Goal: Entertainment & Leisure: Consume media (video, audio)

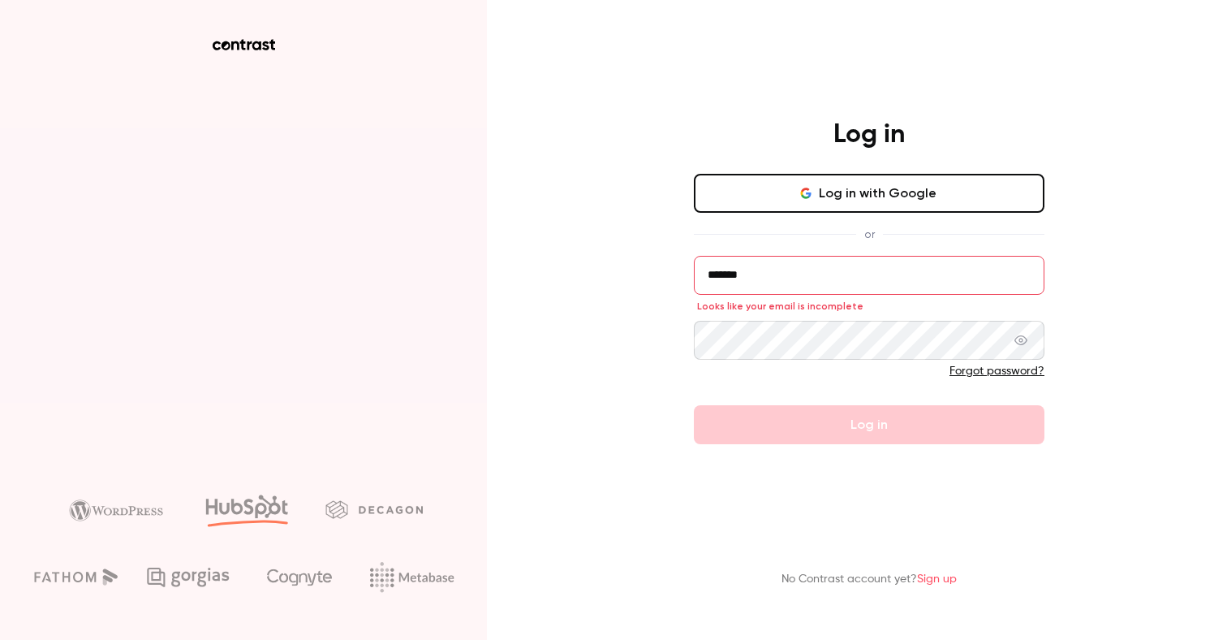
click at [845, 424] on form "******* Looks like your email is incomplete Forgot password? Log in" at bounding box center [869, 350] width 351 height 188
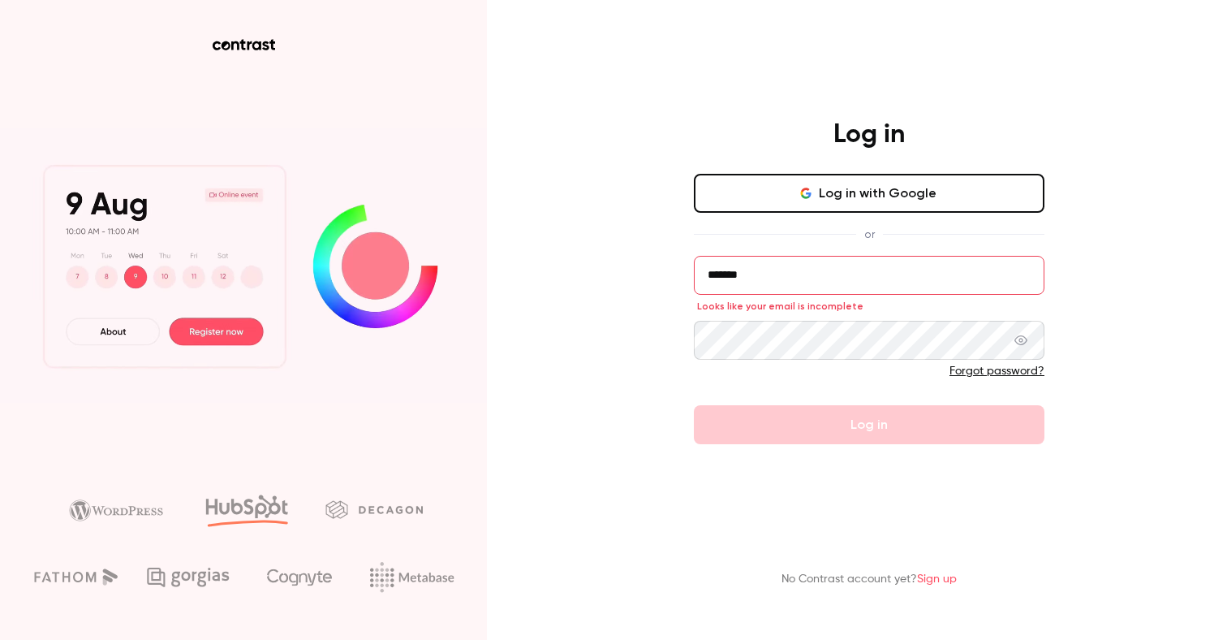
click at [828, 200] on button "Log in with Google" at bounding box center [869, 193] width 351 height 39
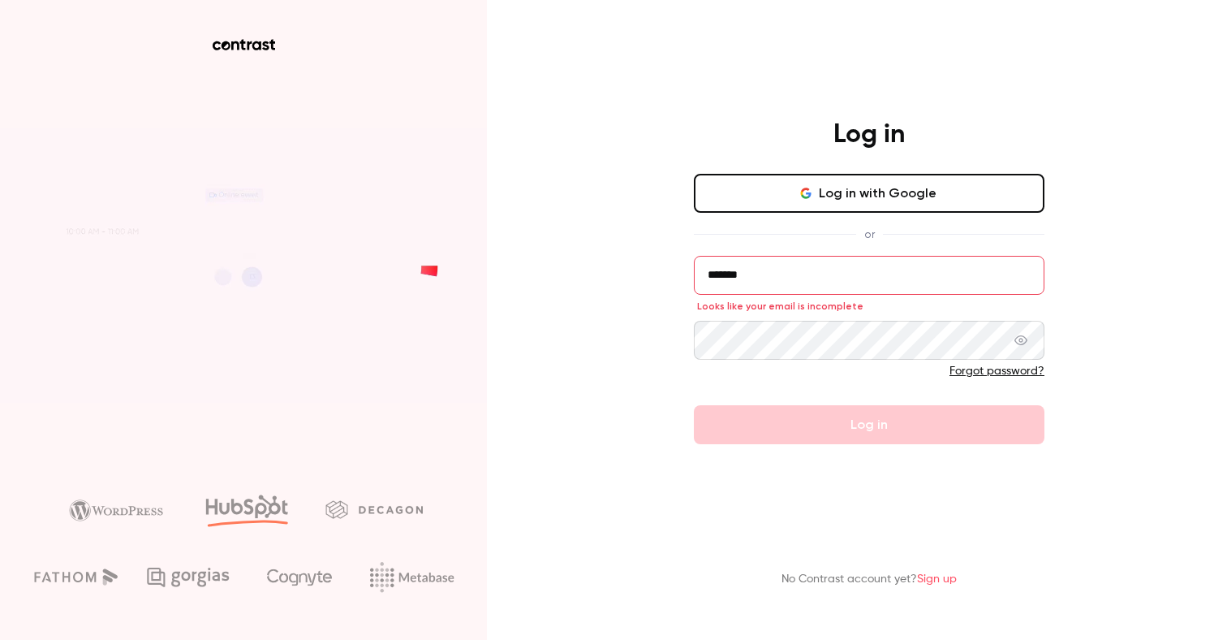
drag, startPoint x: 779, startPoint y: 277, endPoint x: 618, endPoint y: 263, distance: 161.3
click at [618, 264] on div "Log in Log in with Google or ******* Looks like your email is incomplete Forgot…" at bounding box center [613, 320] width 1227 height 640
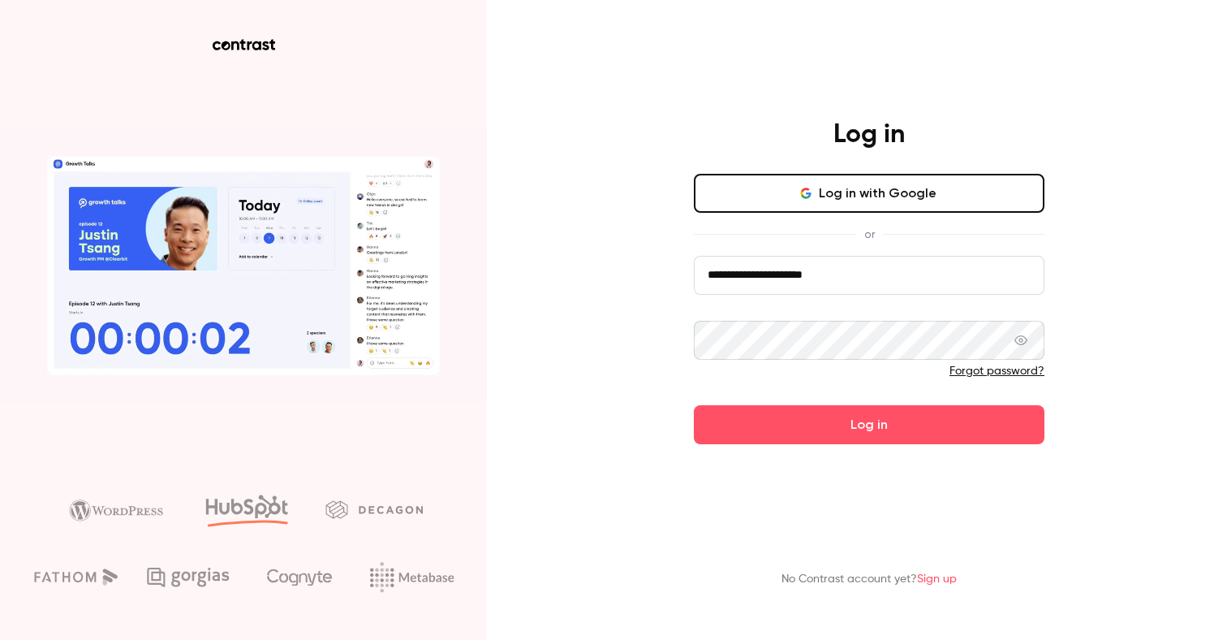
type input "**********"
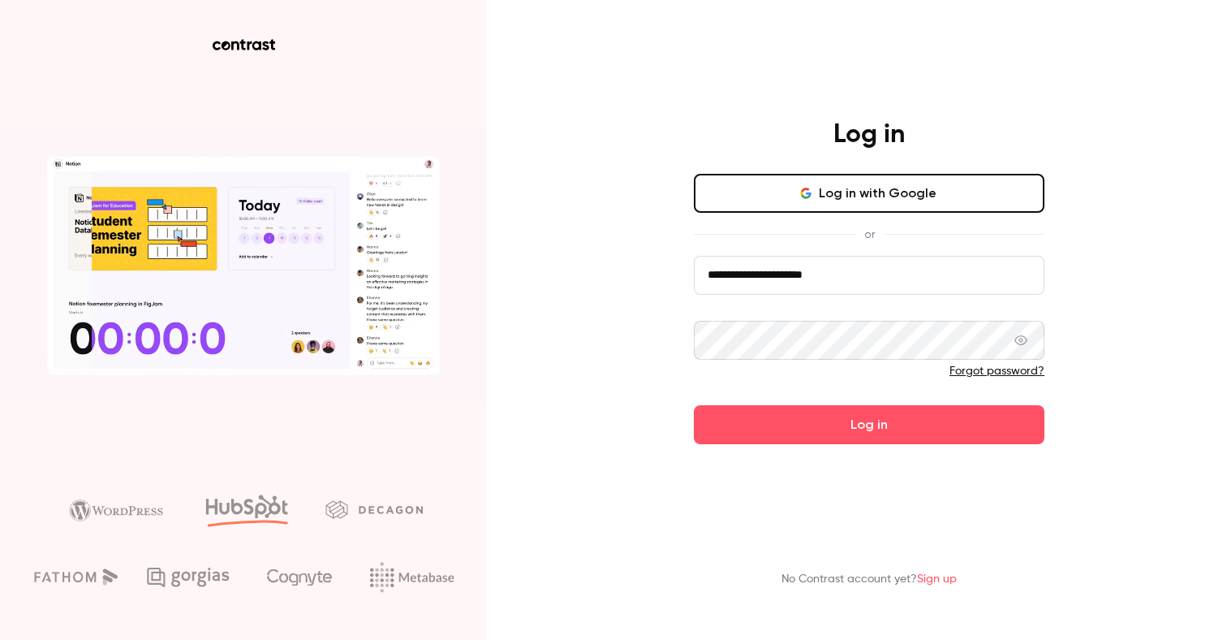
click at [841, 403] on form "**********" at bounding box center [869, 350] width 351 height 188
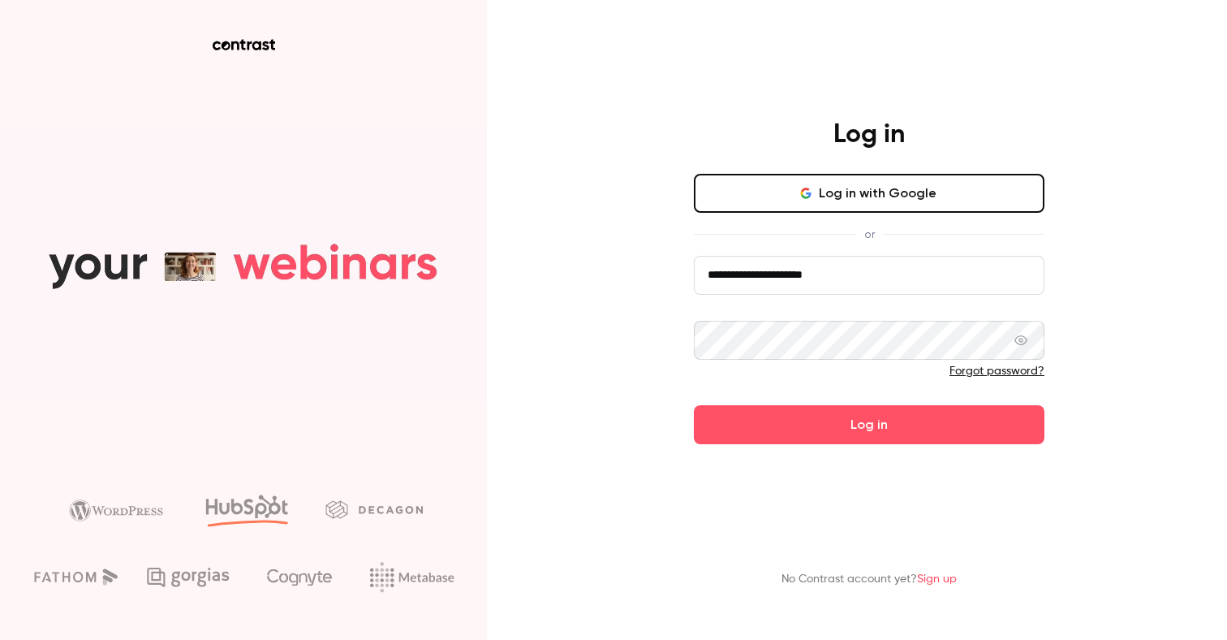
click at [645, 329] on div "**********" at bounding box center [613, 320] width 1227 height 640
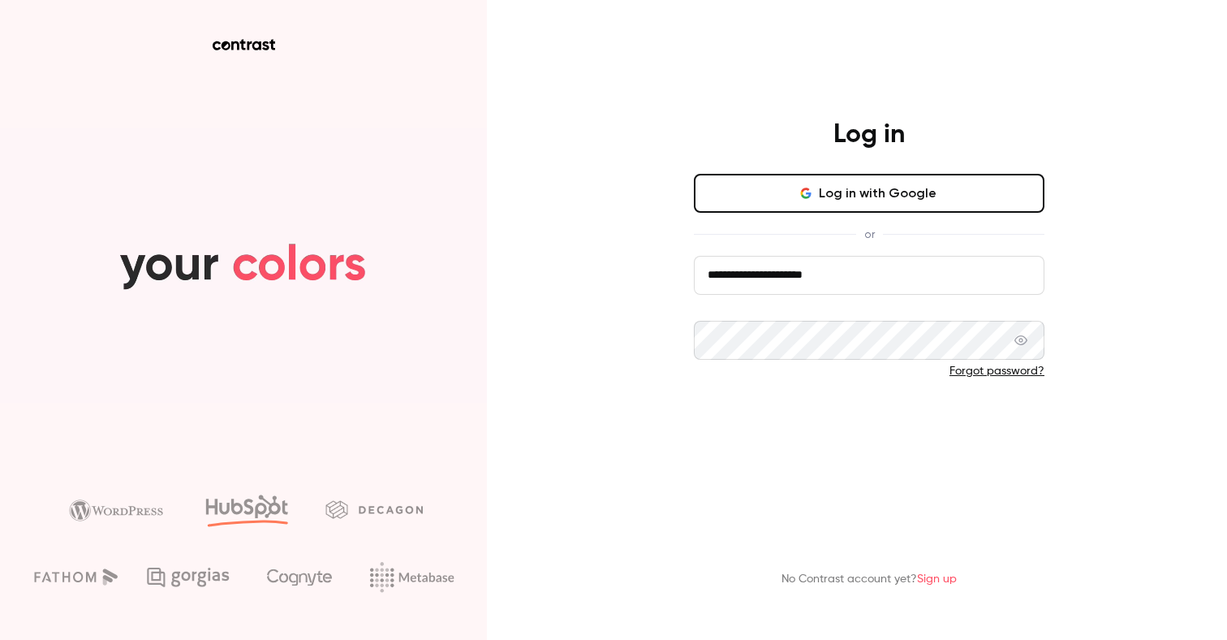
click at [801, 436] on button "Log in" at bounding box center [869, 424] width 351 height 39
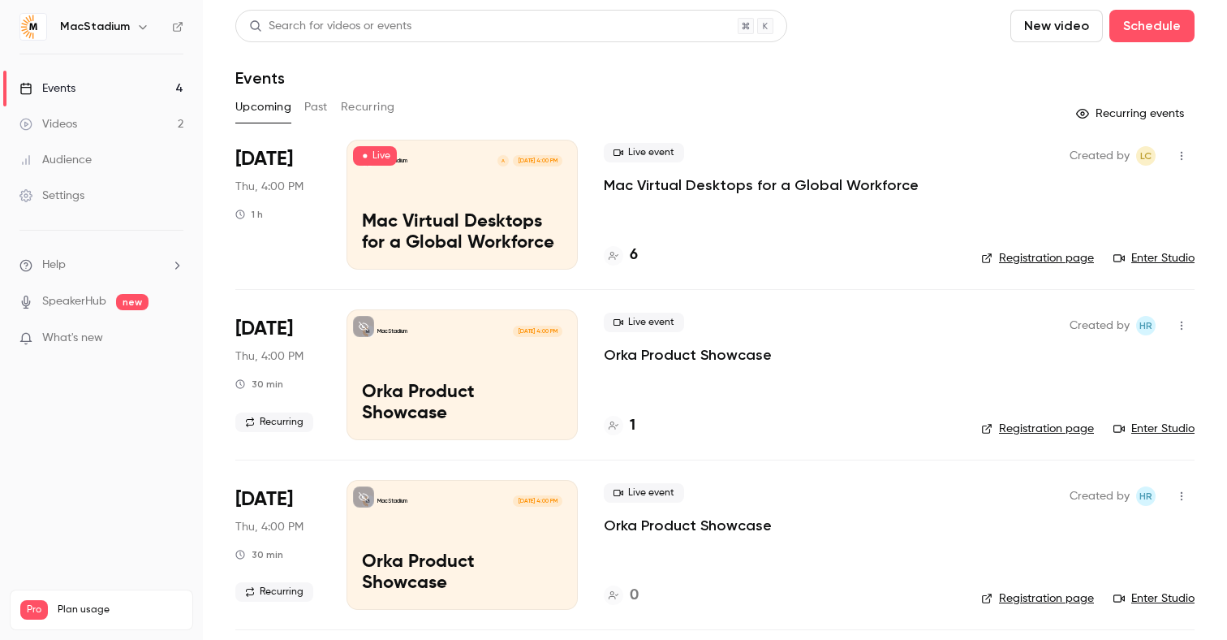
click at [468, 212] on div "MacStadium A [DATE] 4:00 PM Mac Virtual Desktops for a Global Workforce" at bounding box center [462, 205] width 231 height 130
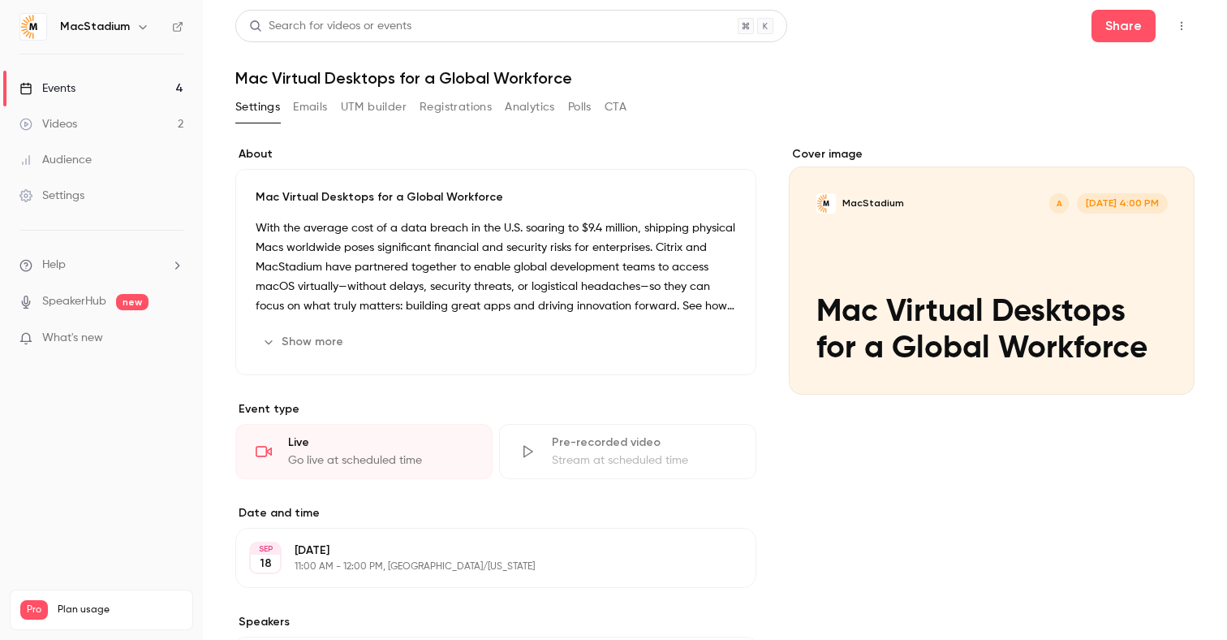
scroll to position [129, 0]
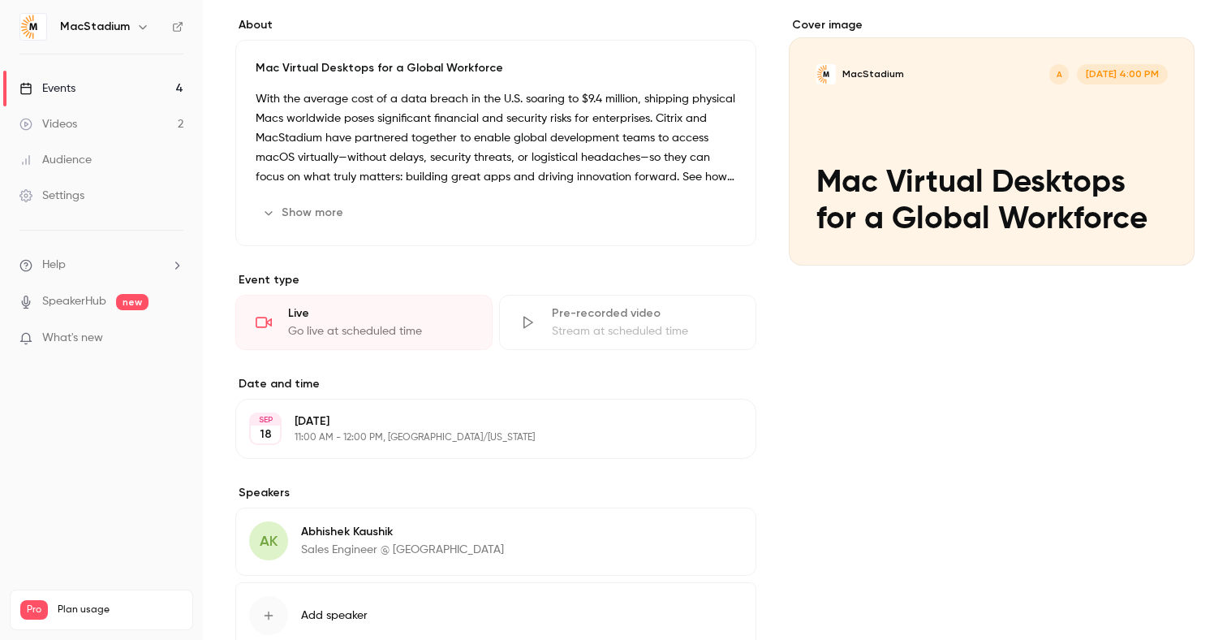
click at [355, 325] on div "Go live at scheduled time" at bounding box center [380, 331] width 184 height 16
click at [364, 331] on div "Go live at scheduled time" at bounding box center [380, 331] width 184 height 16
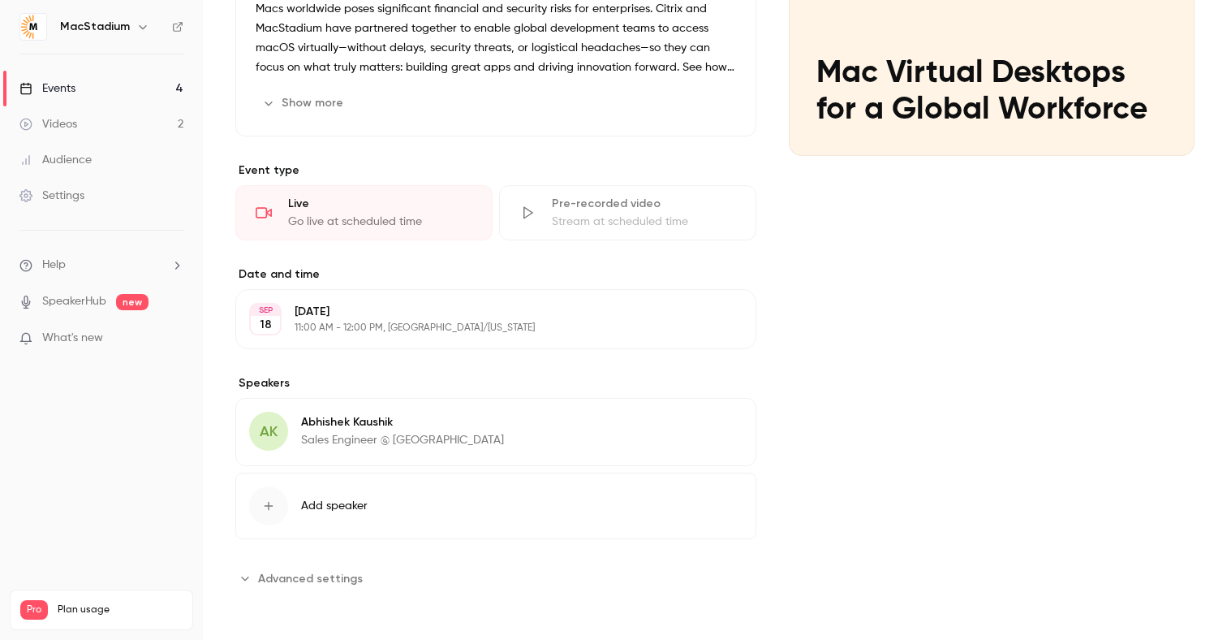
click at [411, 216] on div "Go live at scheduled time" at bounding box center [380, 221] width 184 height 16
click at [382, 212] on div "Live Go live at scheduled time" at bounding box center [363, 212] width 257 height 55
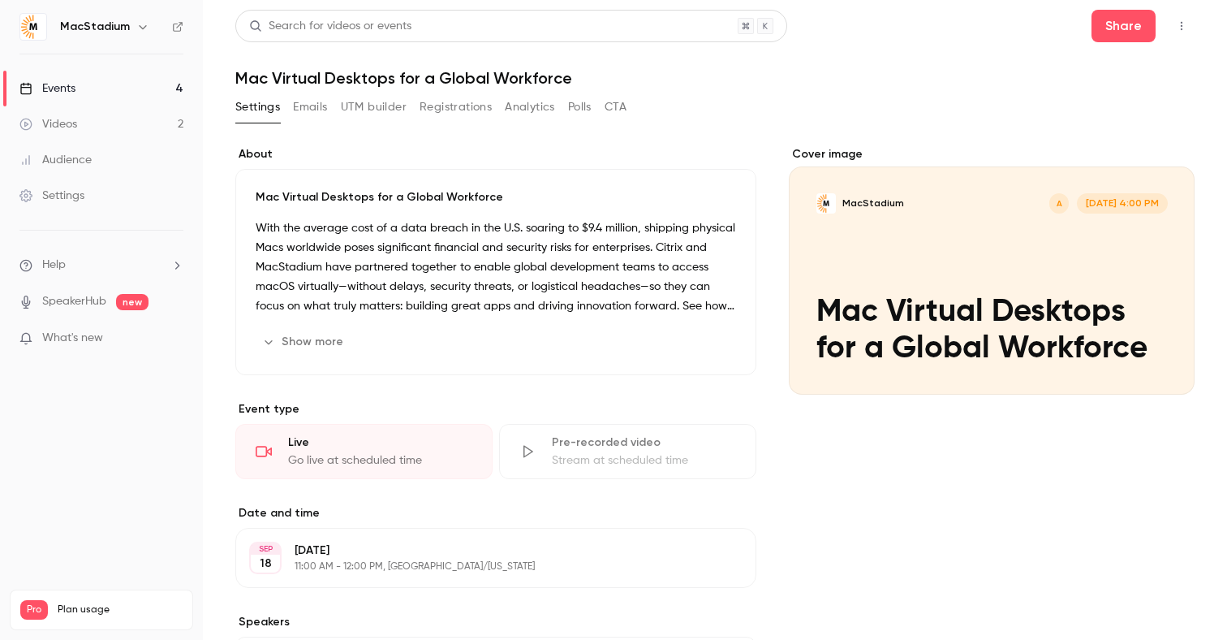
click at [87, 303] on link "SpeakerHub" at bounding box center [74, 301] width 64 height 17
click at [304, 457] on div "Go live at scheduled time" at bounding box center [380, 460] width 184 height 16
click at [262, 452] on icon at bounding box center [264, 451] width 16 height 16
drag, startPoint x: 262, startPoint y: 452, endPoint x: 277, endPoint y: 454, distance: 14.7
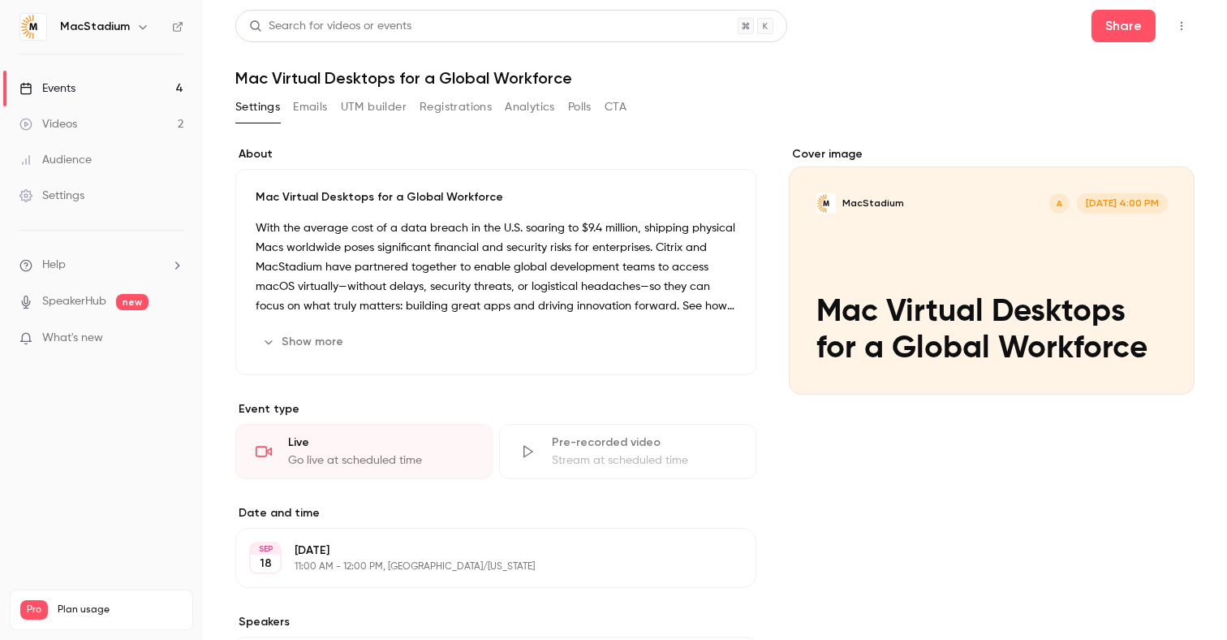
click at [265, 452] on icon at bounding box center [264, 451] width 16 height 16
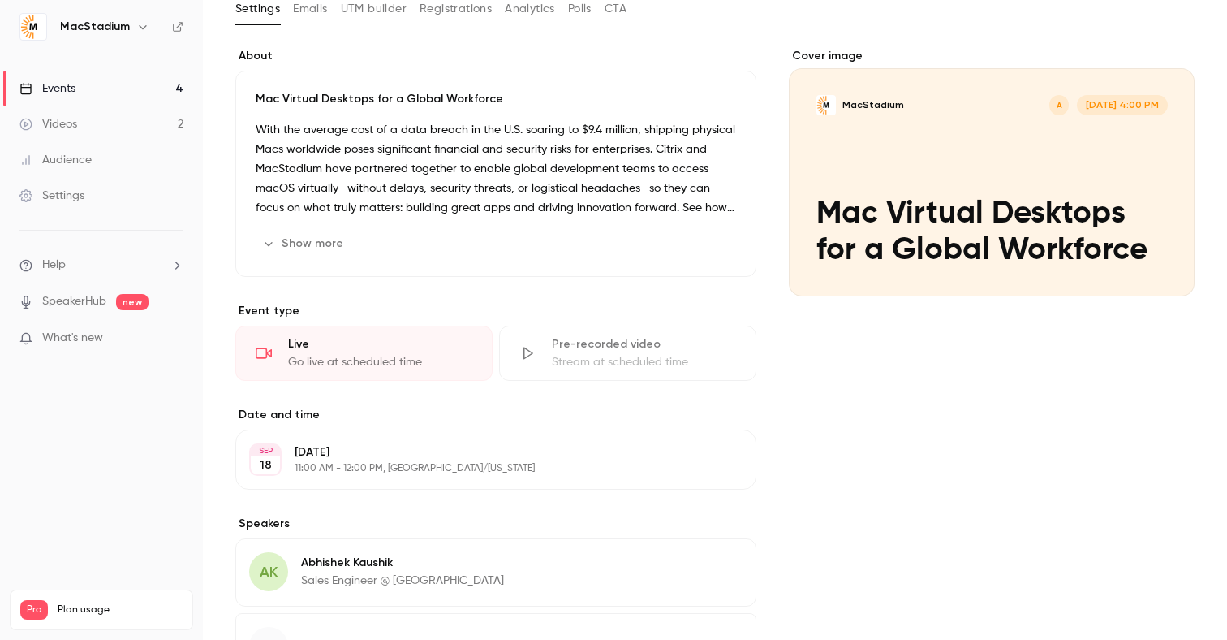
scroll to position [239, 0]
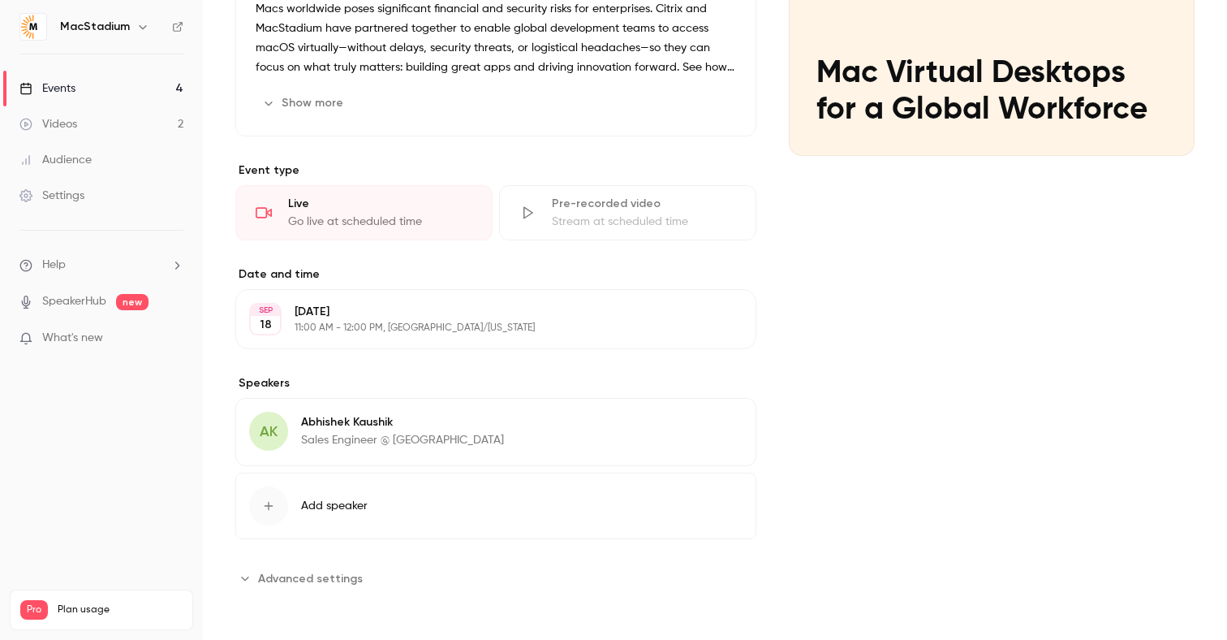
click at [353, 310] on p "[DATE]" at bounding box center [483, 312] width 376 height 16
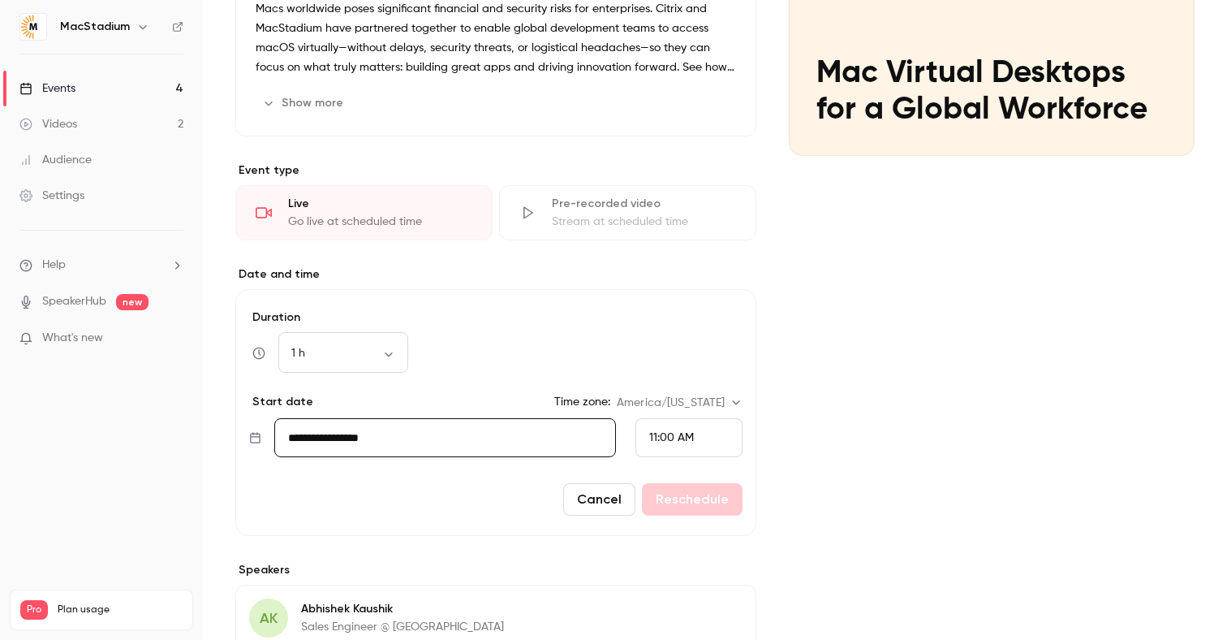
click at [933, 390] on div "Cover image MacStadium A [DATE] 4:00 PM Mac Virtual Desktops for a Global Workf…" at bounding box center [992, 342] width 406 height 870
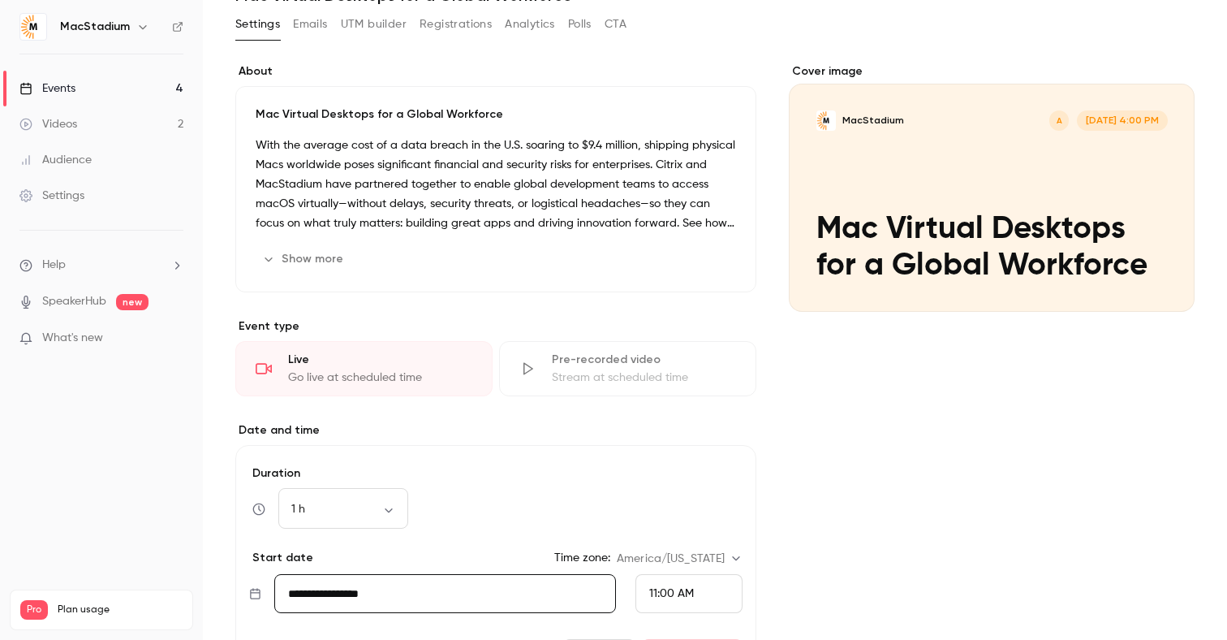
scroll to position [0, 0]
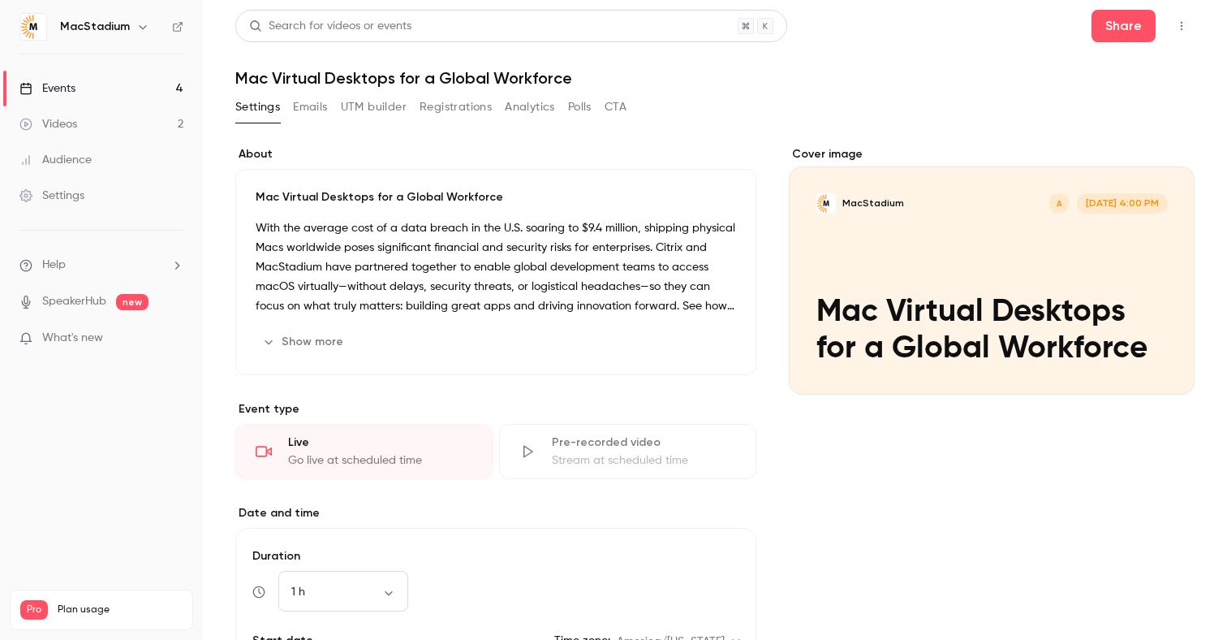
click at [359, 456] on div "Go live at scheduled time" at bounding box center [380, 460] width 184 height 16
click at [271, 452] on icon at bounding box center [264, 451] width 16 height 11
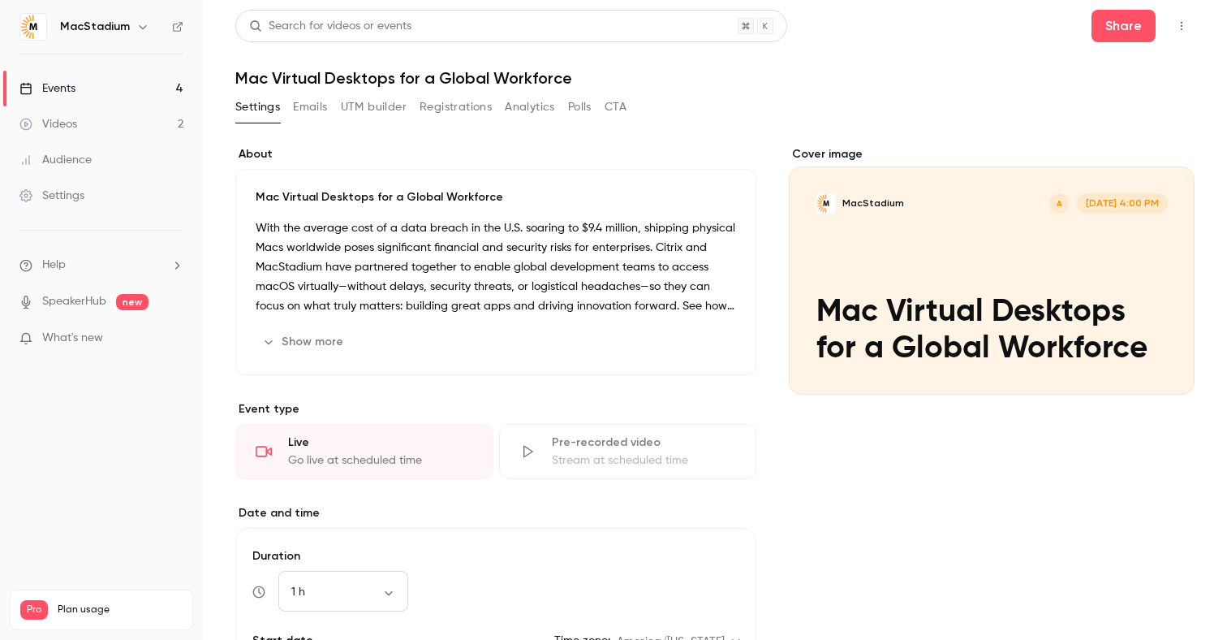
click at [271, 452] on icon at bounding box center [264, 451] width 16 height 11
click at [343, 453] on div "Go live at scheduled time" at bounding box center [380, 460] width 184 height 16
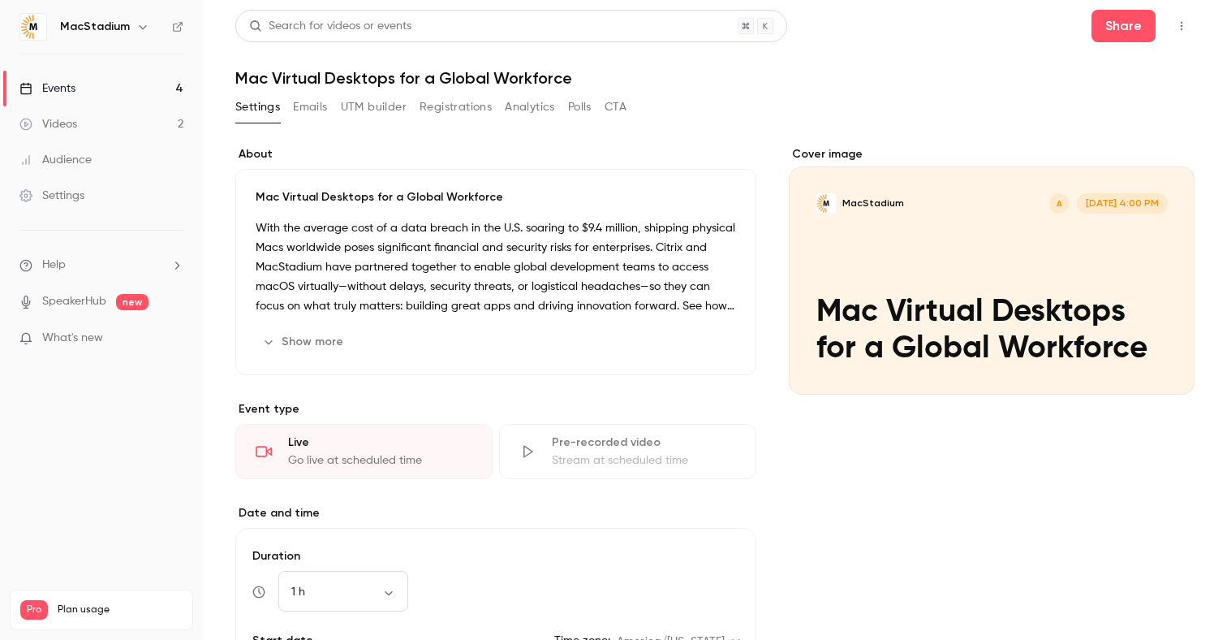
click at [343, 453] on div "Go live at scheduled time" at bounding box center [380, 460] width 184 height 16
click at [377, 454] on div "Go live at scheduled time" at bounding box center [380, 460] width 184 height 16
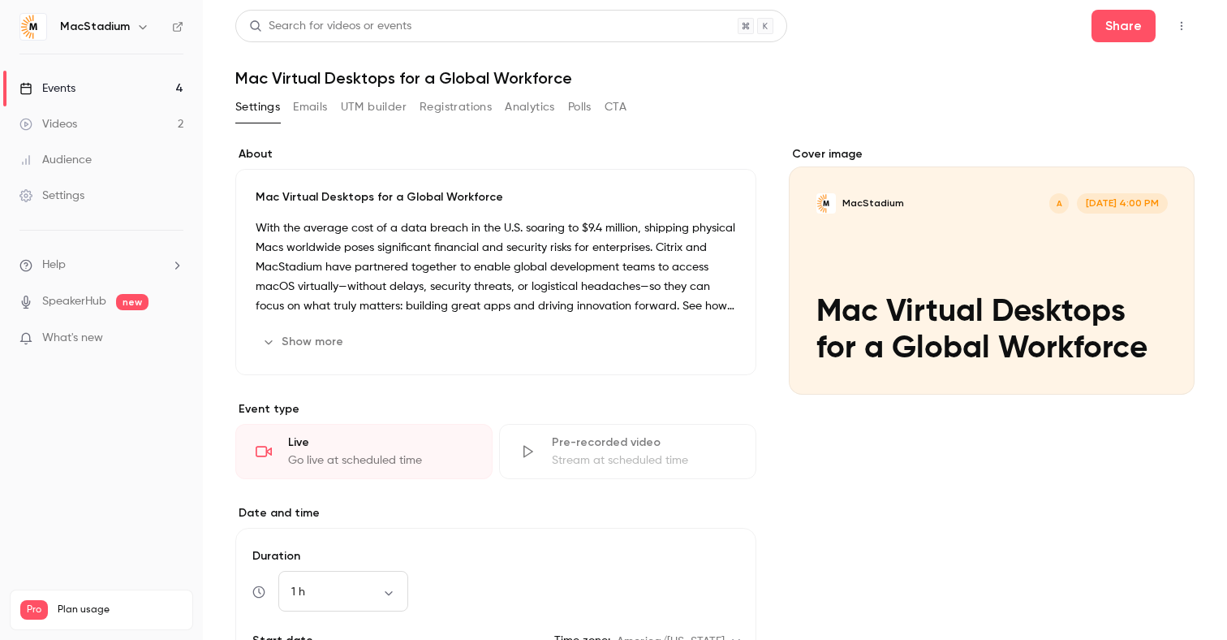
click at [377, 454] on div "Go live at scheduled time" at bounding box center [380, 460] width 184 height 16
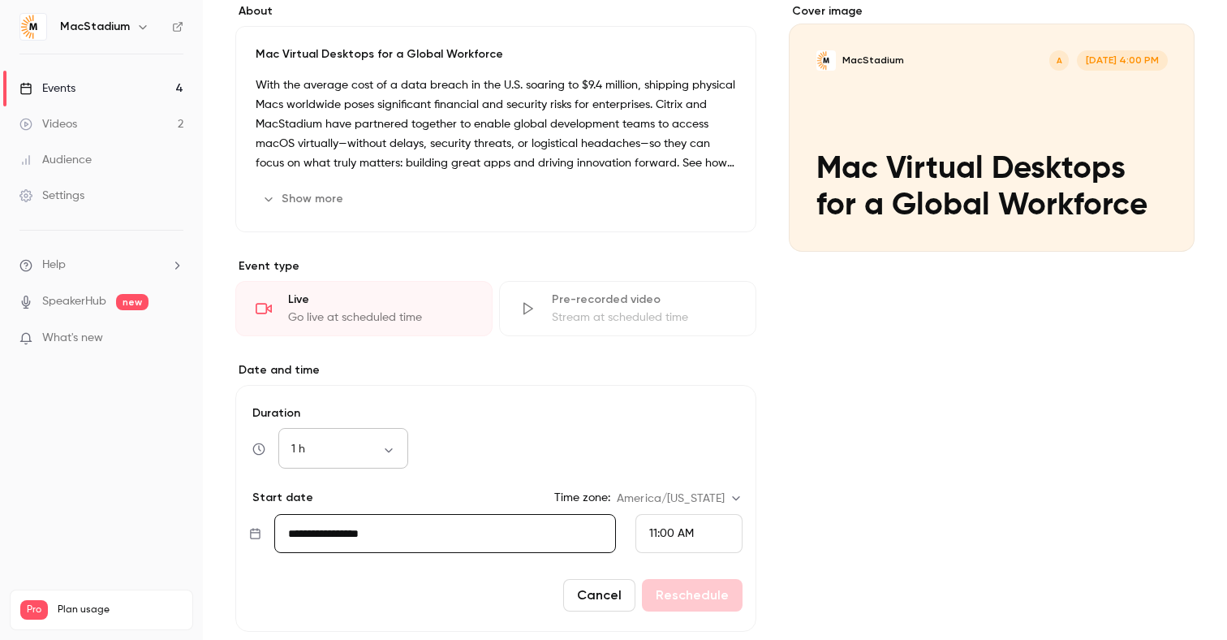
scroll to position [172, 0]
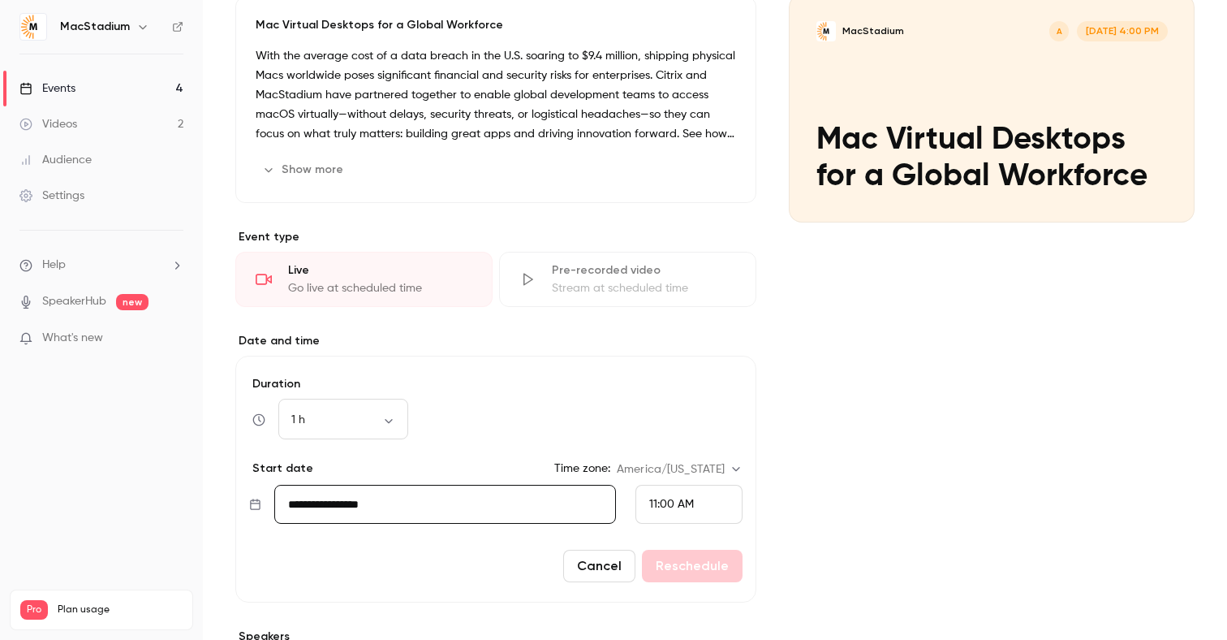
click at [361, 270] on div "Live" at bounding box center [380, 270] width 184 height 16
click at [361, 269] on div "Live" at bounding box center [380, 270] width 184 height 16
drag, startPoint x: 361, startPoint y: 269, endPoint x: 364, endPoint y: 294, distance: 24.6
click at [361, 271] on div "Live" at bounding box center [380, 270] width 184 height 16
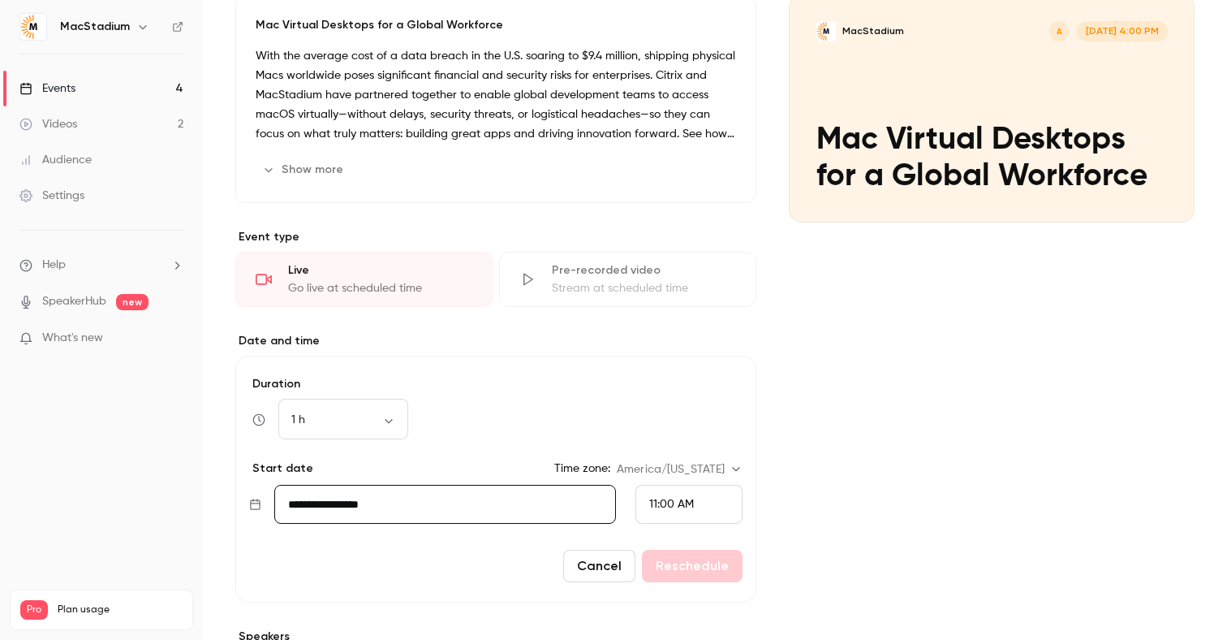
click at [352, 284] on div "Go live at scheduled time" at bounding box center [380, 288] width 184 height 16
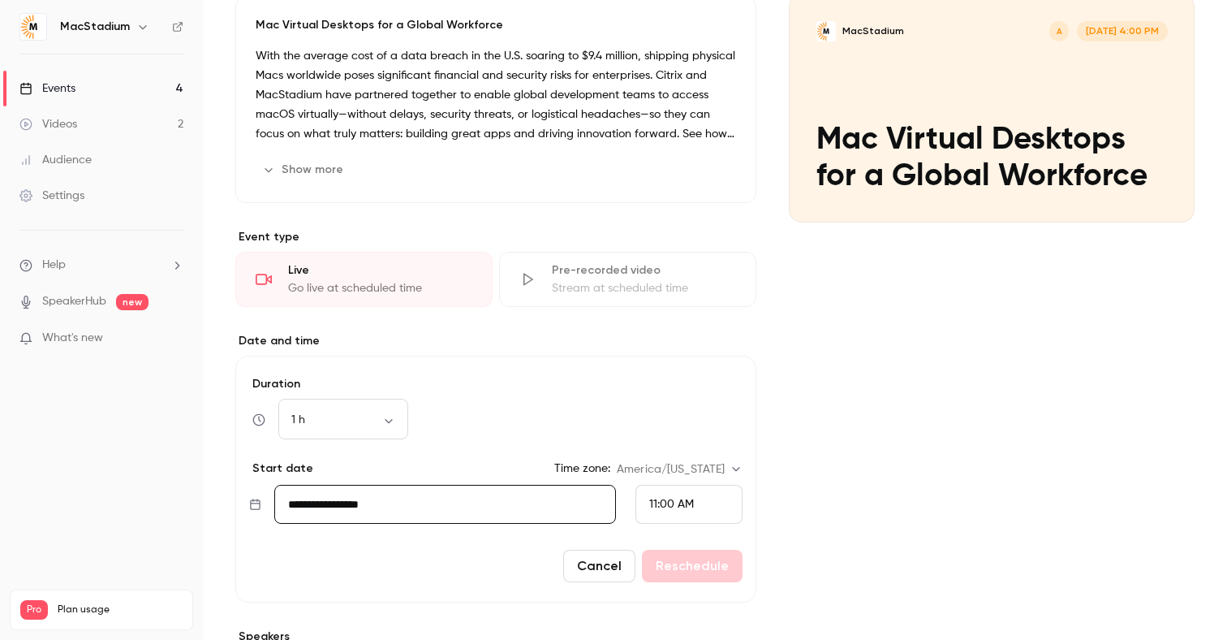
click at [352, 284] on div "Go live at scheduled time" at bounding box center [380, 288] width 184 height 16
click at [353, 290] on div "Go live at scheduled time" at bounding box center [380, 288] width 184 height 16
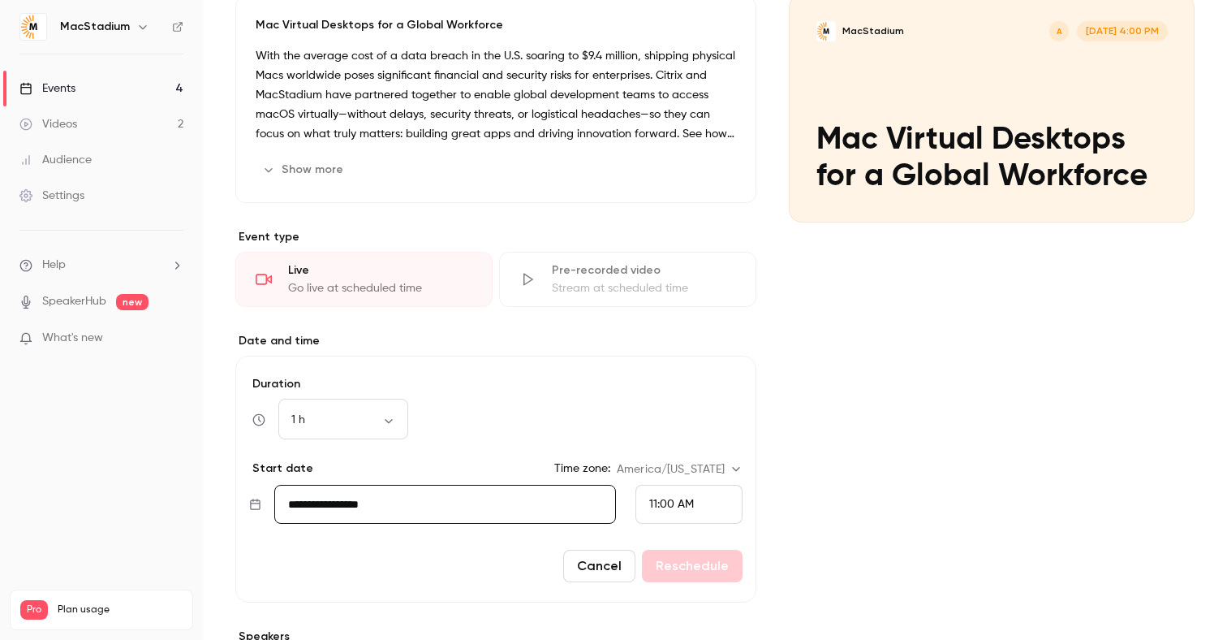
scroll to position [0, 0]
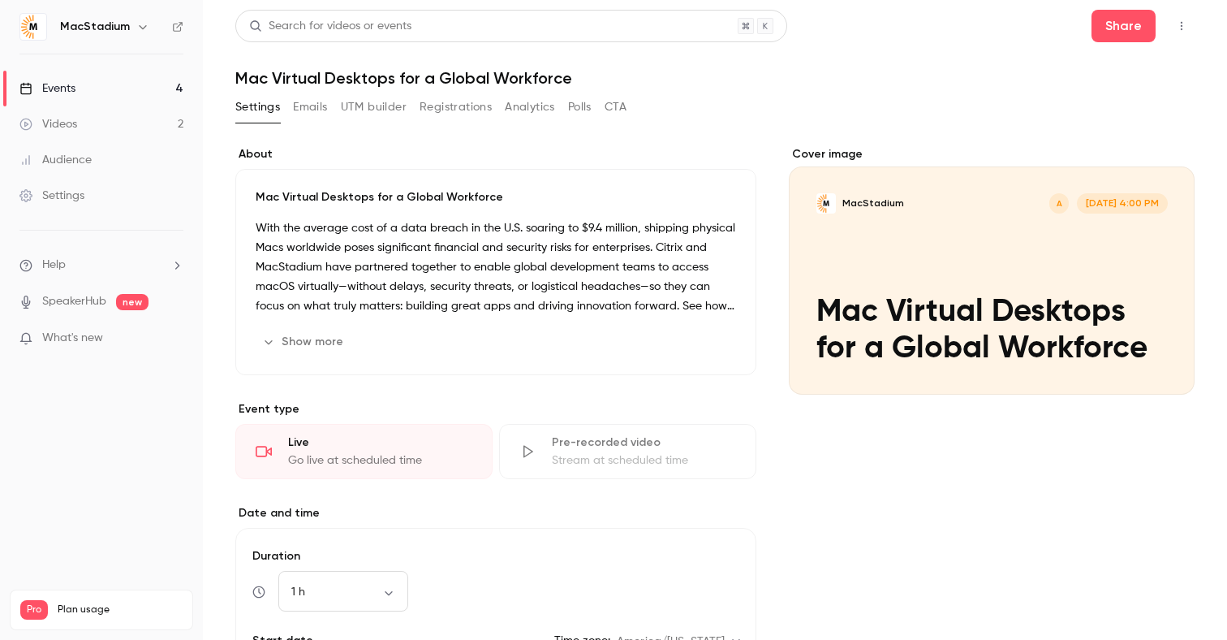
click at [470, 106] on button "Registrations" at bounding box center [456, 107] width 72 height 26
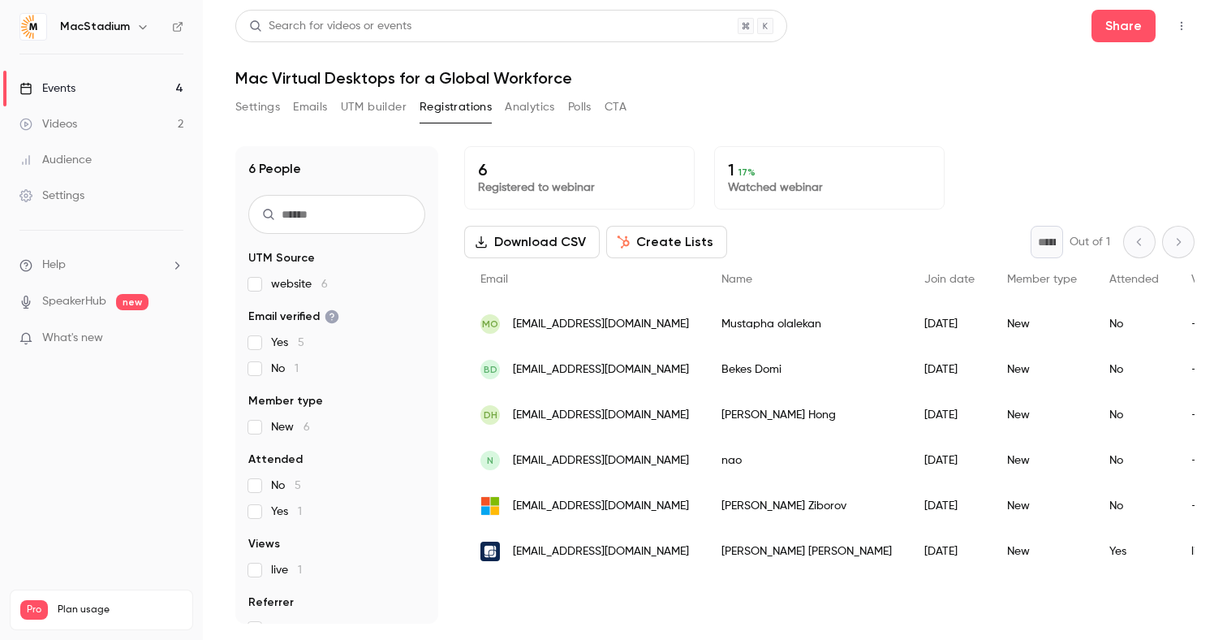
drag, startPoint x: 377, startPoint y: 105, endPoint x: 334, endPoint y: 108, distance: 43.1
click at [376, 105] on button "UTM builder" at bounding box center [374, 107] width 66 height 26
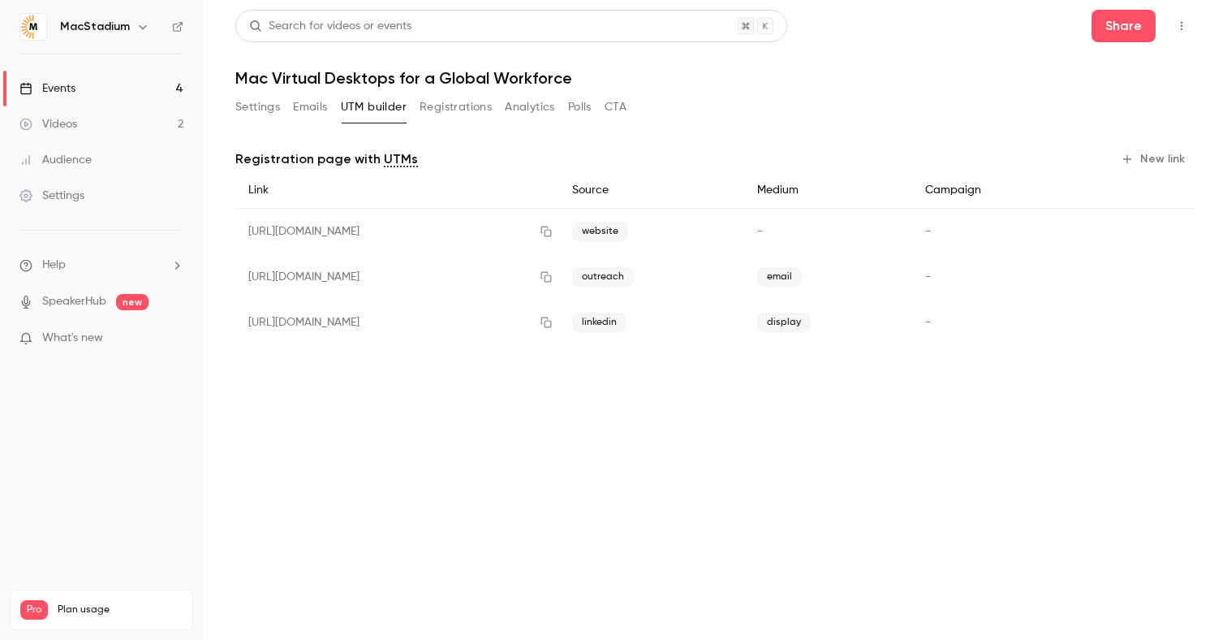
click at [319, 107] on button "Emails" at bounding box center [310, 107] width 34 height 26
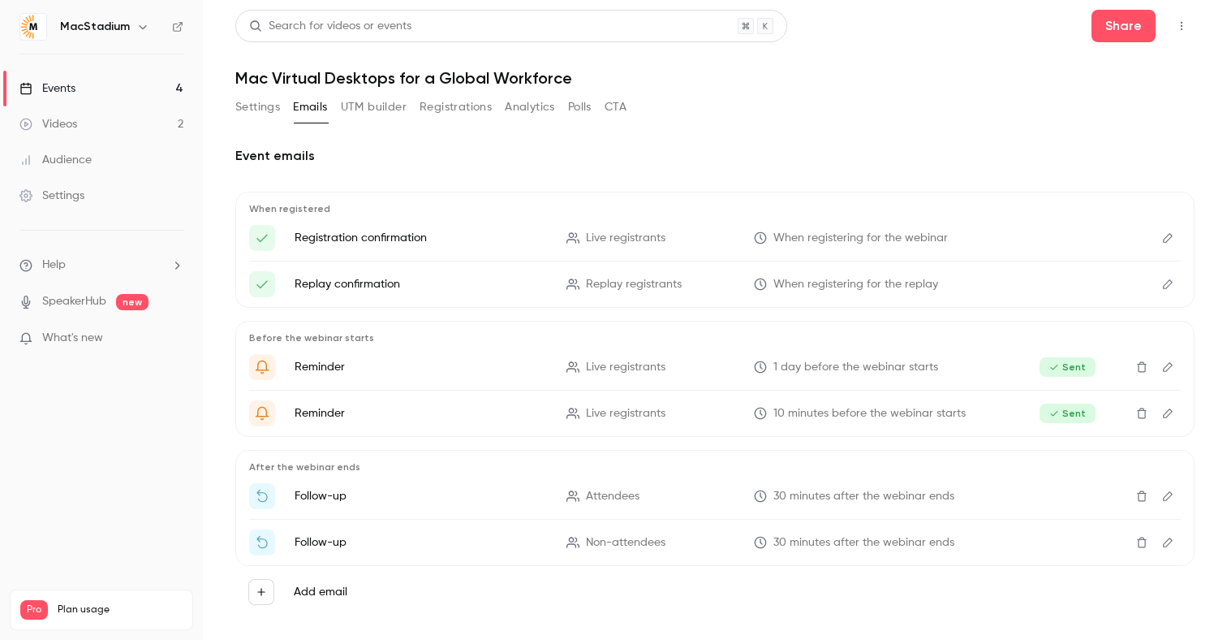
click at [263, 107] on button "Settings" at bounding box center [257, 107] width 45 height 26
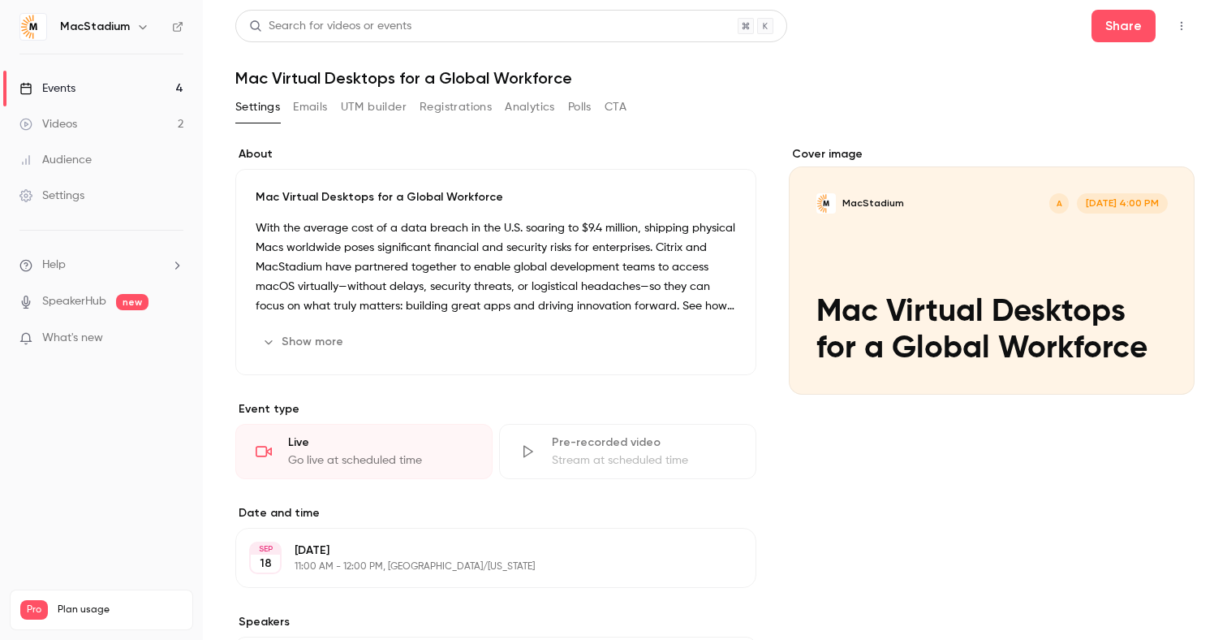
click at [64, 295] on link "SpeakerHub" at bounding box center [74, 301] width 64 height 17
click at [75, 89] on div "Events" at bounding box center [47, 88] width 56 height 16
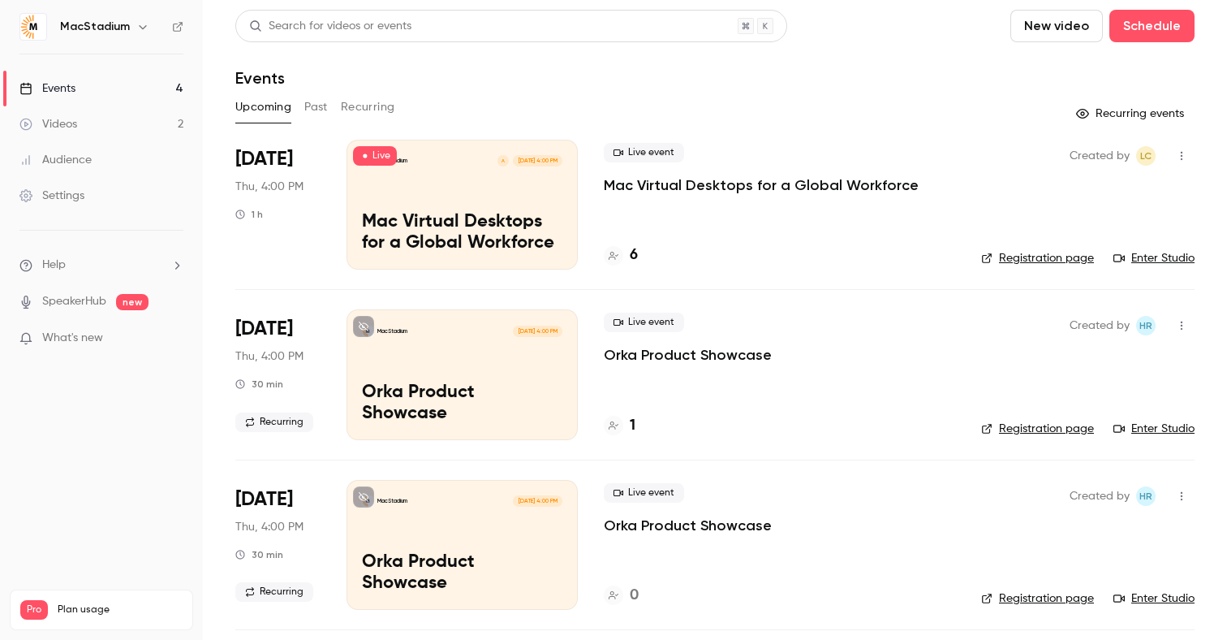
click at [380, 156] on span "Live" at bounding box center [375, 155] width 44 height 19
click at [439, 225] on p "Mac Virtual Desktops for a Global Workforce" at bounding box center [462, 233] width 200 height 42
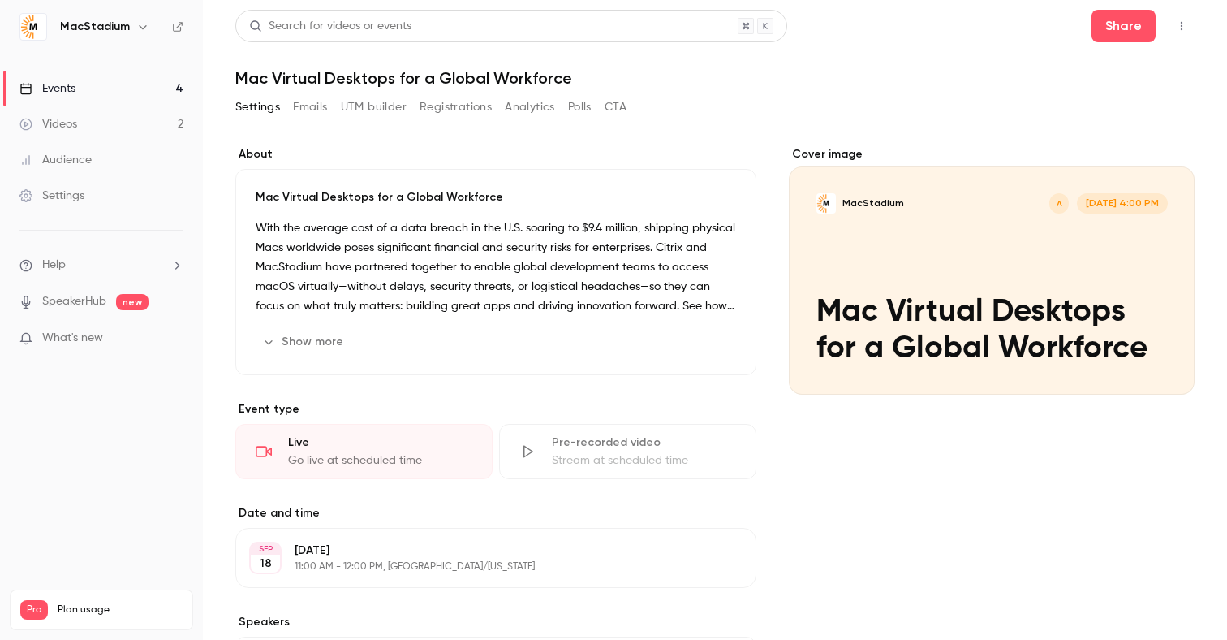
click at [1075, 304] on div "Cover image" at bounding box center [992, 270] width 406 height 248
click at [0, 0] on input "MacStadium A [DATE] 4:00 PM Mac Virtual Desktops for a Global Workforce" at bounding box center [0, 0] width 0 height 0
click at [50, 97] on link "Events 4" at bounding box center [101, 89] width 203 height 36
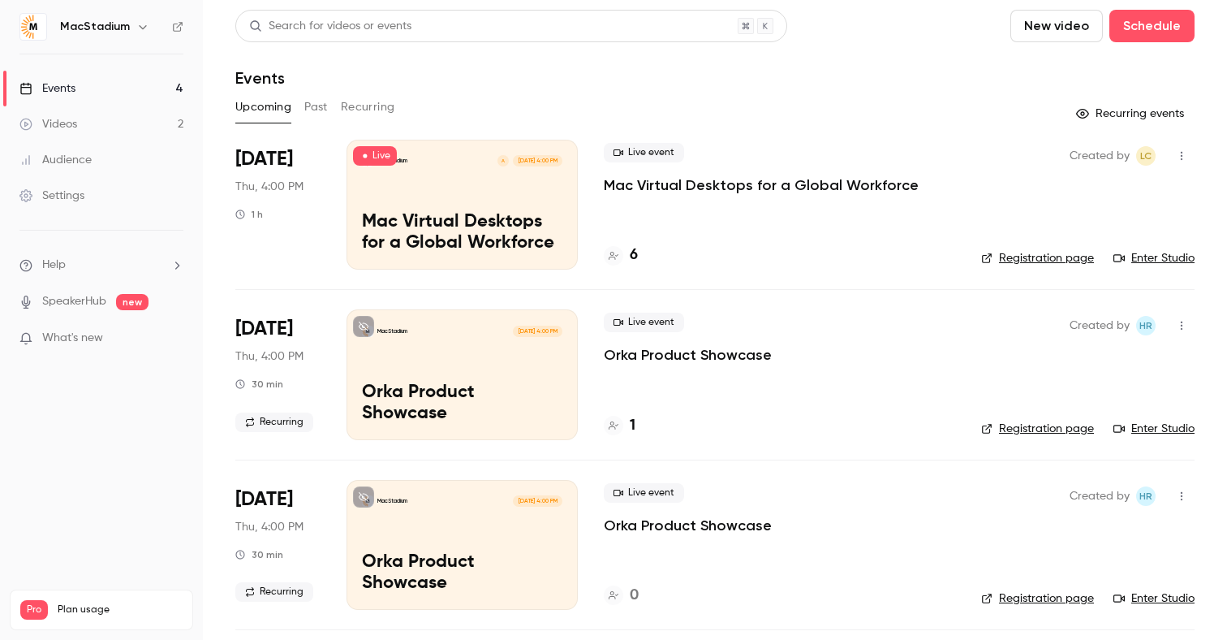
click at [1142, 261] on link "Enter Studio" at bounding box center [1154, 258] width 81 height 16
click at [97, 89] on link "Events 4" at bounding box center [101, 89] width 203 height 36
click at [1141, 257] on link "Enter Studio" at bounding box center [1154, 258] width 81 height 16
click at [1137, 259] on link "Manage video" at bounding box center [1147, 258] width 93 height 16
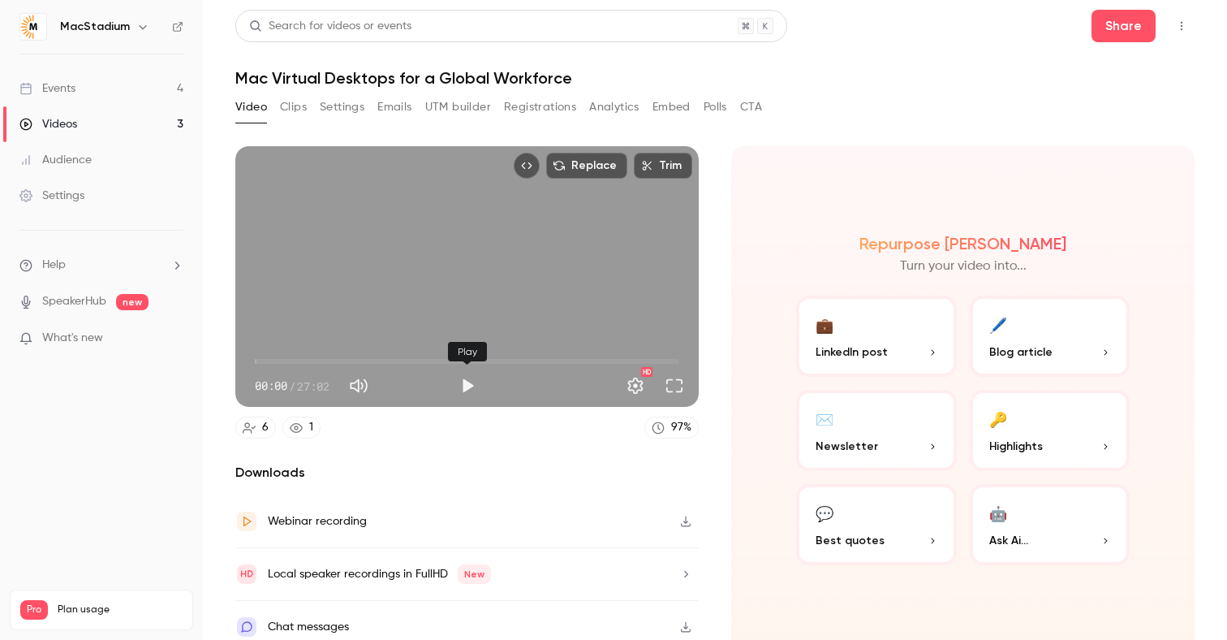
click at [466, 385] on button "Play" at bounding box center [467, 385] width 32 height 32
click at [274, 357] on span "00:11" at bounding box center [467, 361] width 424 height 26
click at [292, 357] on span "01:17" at bounding box center [467, 361] width 424 height 26
click at [309, 358] on span "03:27" at bounding box center [467, 361] width 424 height 26
click at [323, 360] on span "03:29" at bounding box center [467, 361] width 424 height 26
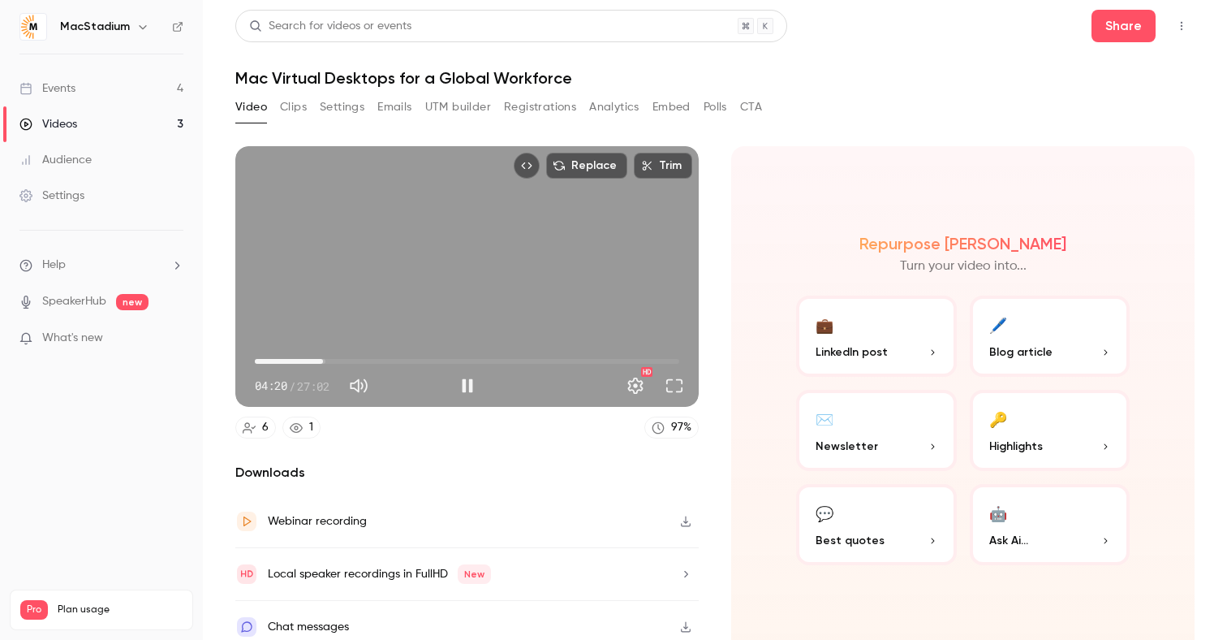
click at [334, 360] on span "04:20" at bounding box center [467, 361] width 424 height 26
click at [350, 360] on span "05:00" at bounding box center [467, 361] width 424 height 26
click at [341, 360] on span "05:28" at bounding box center [467, 361] width 424 height 26
click at [356, 358] on span "05:48" at bounding box center [467, 361] width 424 height 26
click at [405, 360] on span "08:20" at bounding box center [467, 361] width 424 height 26
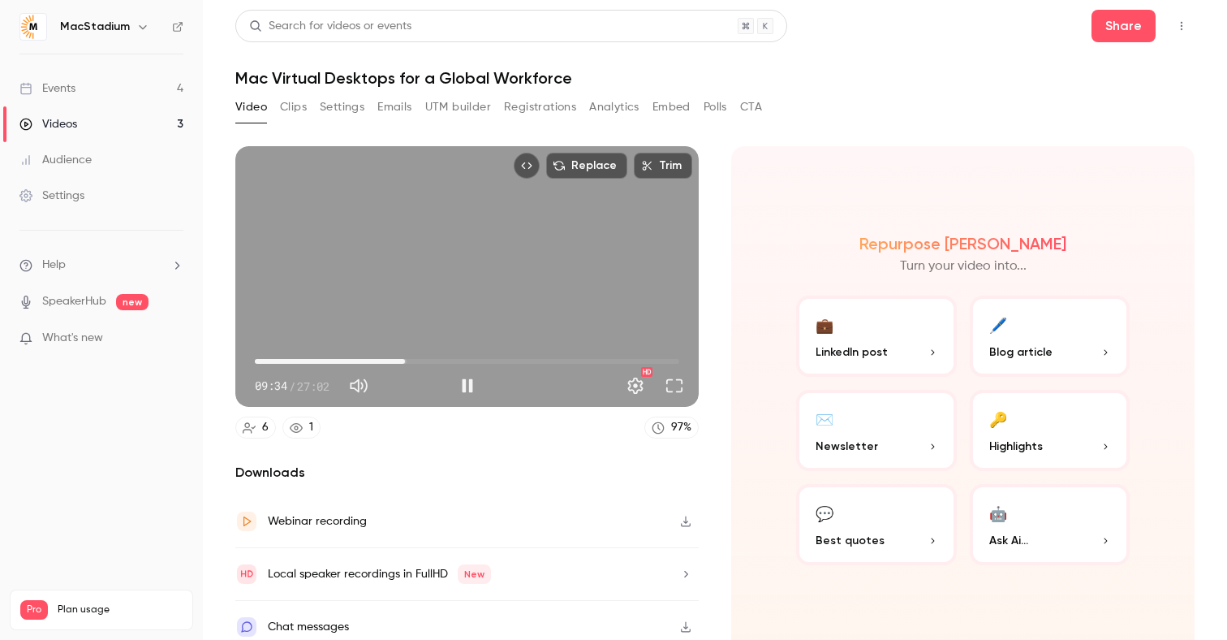
click at [439, 360] on span "09:34" at bounding box center [467, 361] width 424 height 26
click at [486, 359] on span "11:44" at bounding box center [467, 361] width 424 height 26
click at [506, 360] on span "14:44" at bounding box center [467, 361] width 424 height 26
click at [532, 362] on span "16:01" at bounding box center [467, 361] width 424 height 26
click at [557, 360] on span "19:13" at bounding box center [467, 361] width 424 height 26
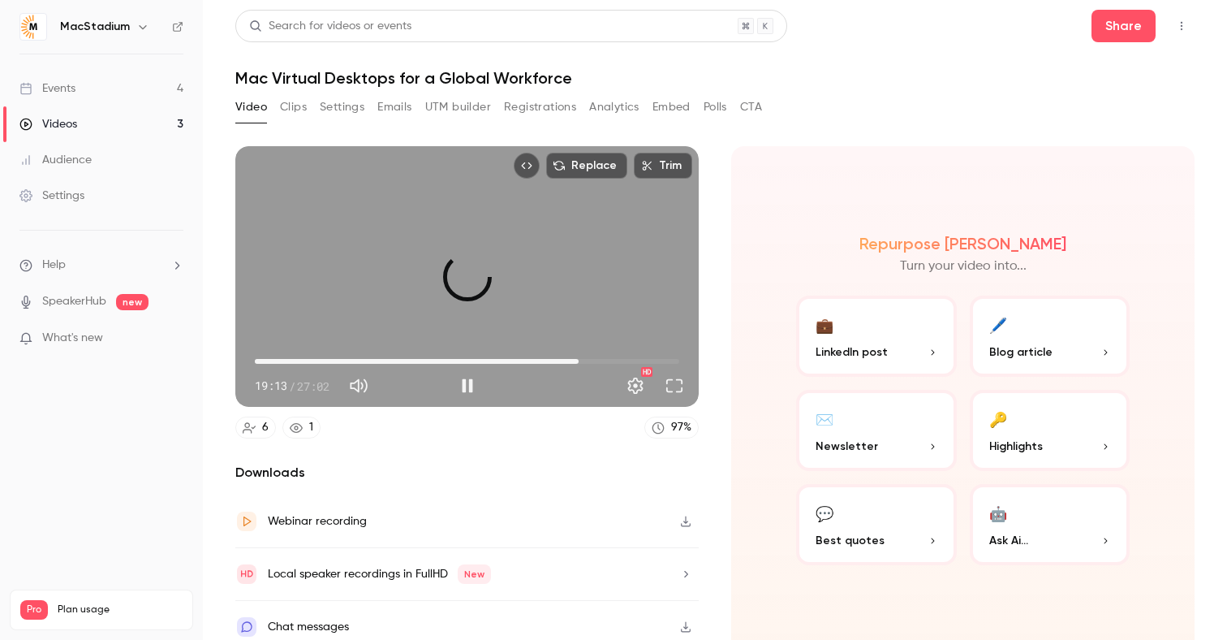
click at [579, 360] on span "20:37" at bounding box center [467, 361] width 424 height 26
click at [589, 360] on span "20:37" at bounding box center [467, 361] width 424 height 26
click at [610, 359] on span "21:19" at bounding box center [467, 361] width 424 height 26
click at [607, 360] on span "22:36" at bounding box center [609, 361] width 5 height 5
click at [610, 360] on span "22:38" at bounding box center [610, 361] width 5 height 5
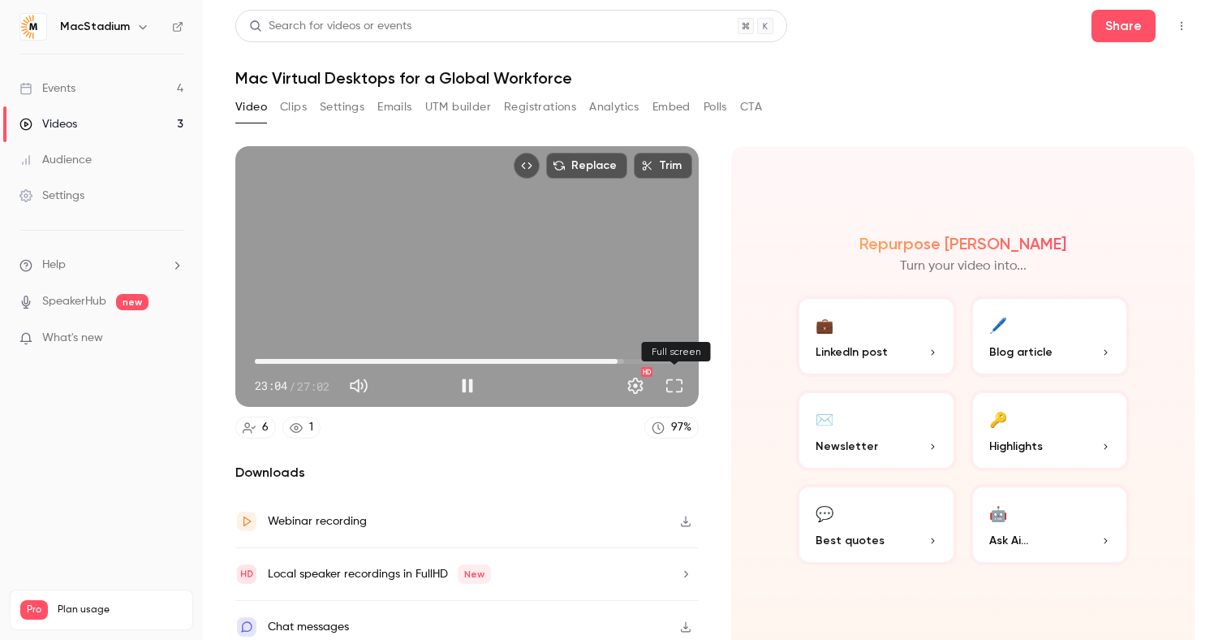
click at [675, 386] on button "Full screen" at bounding box center [674, 385] width 32 height 32
click at [467, 394] on button "Pause" at bounding box center [467, 385] width 32 height 32
type input "******"
